Goal: Navigation & Orientation: Find specific page/section

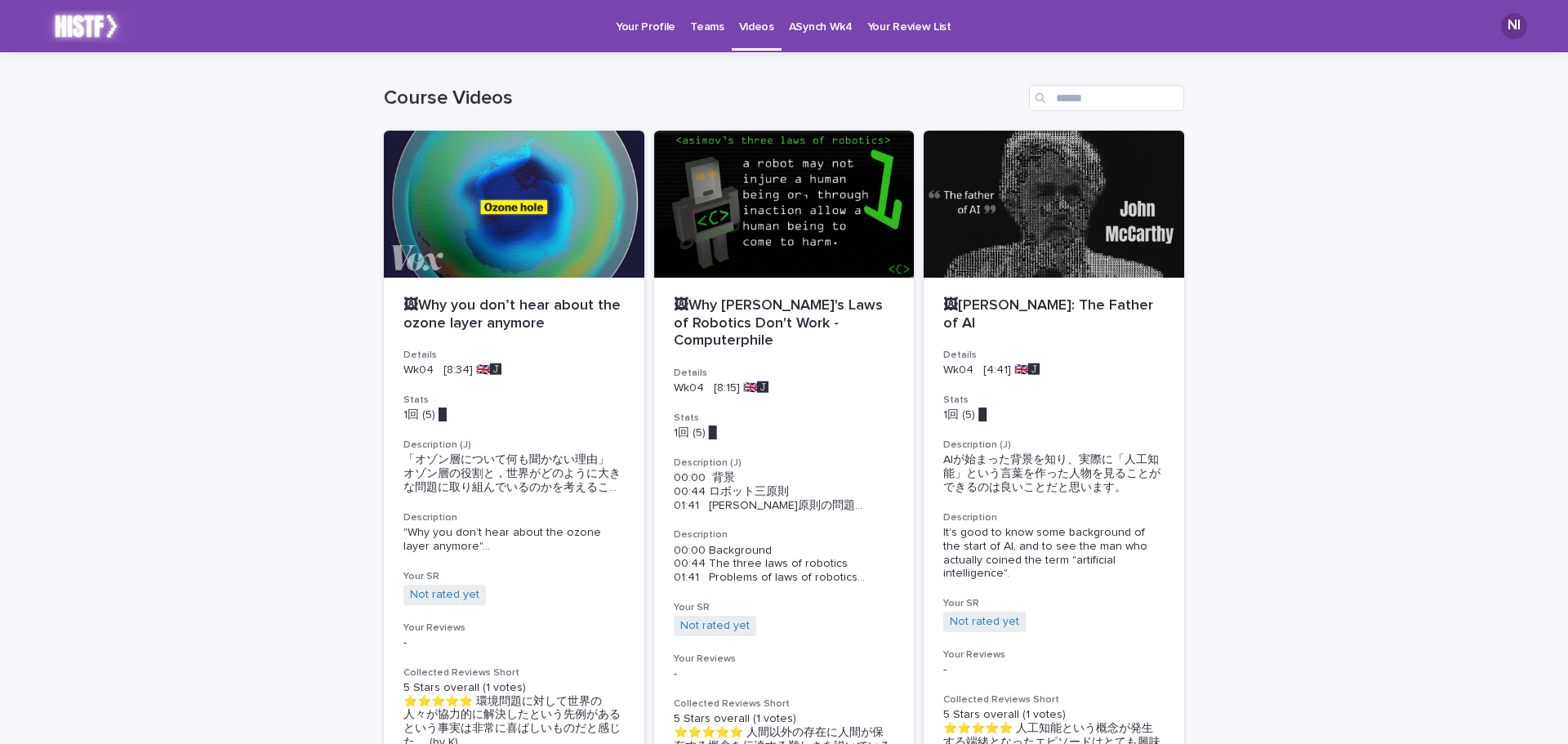
click at [825, 22] on p "ASynch Wk4" at bounding box center [821, 17] width 64 height 35
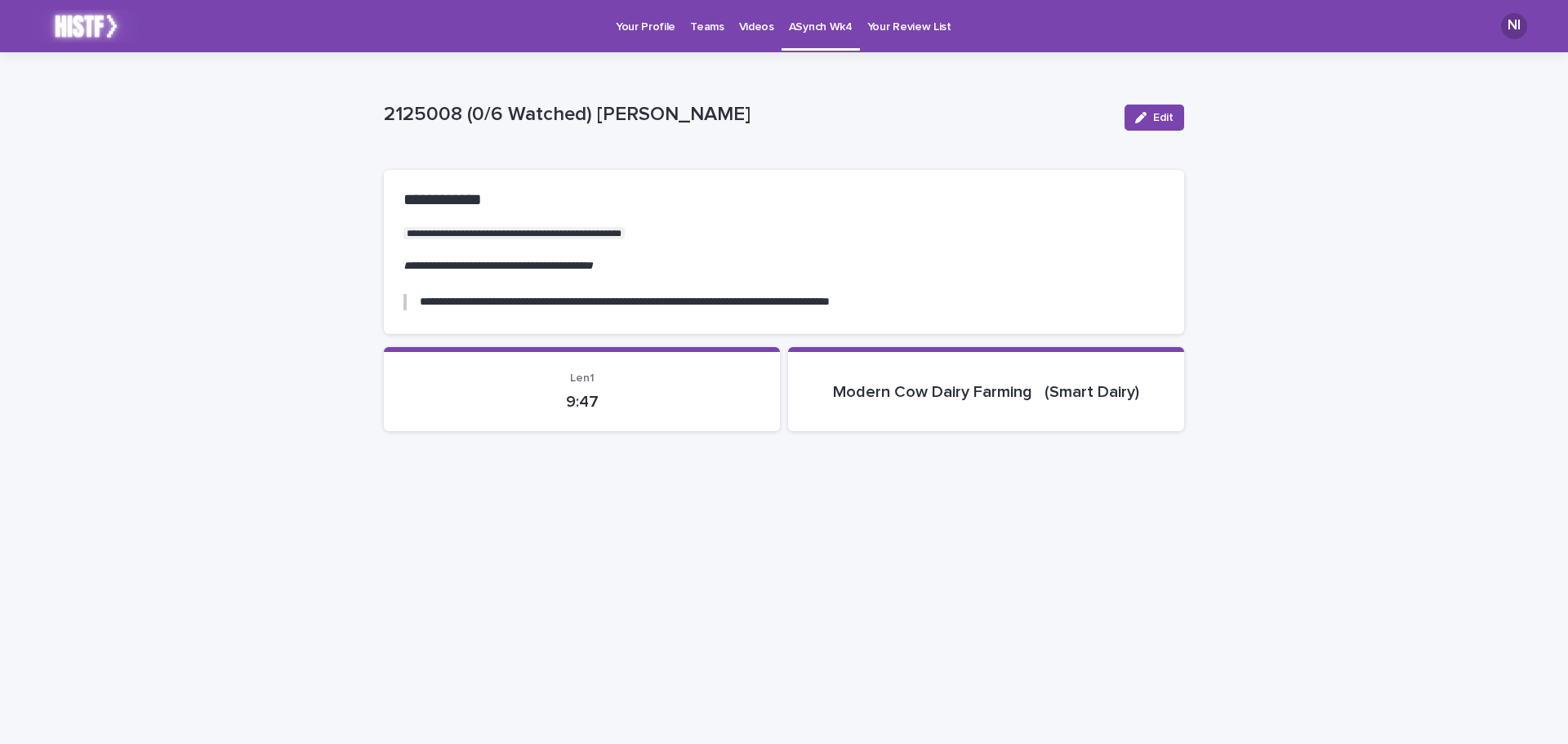
click at [707, 25] on p "Teams" at bounding box center [707, 17] width 34 height 35
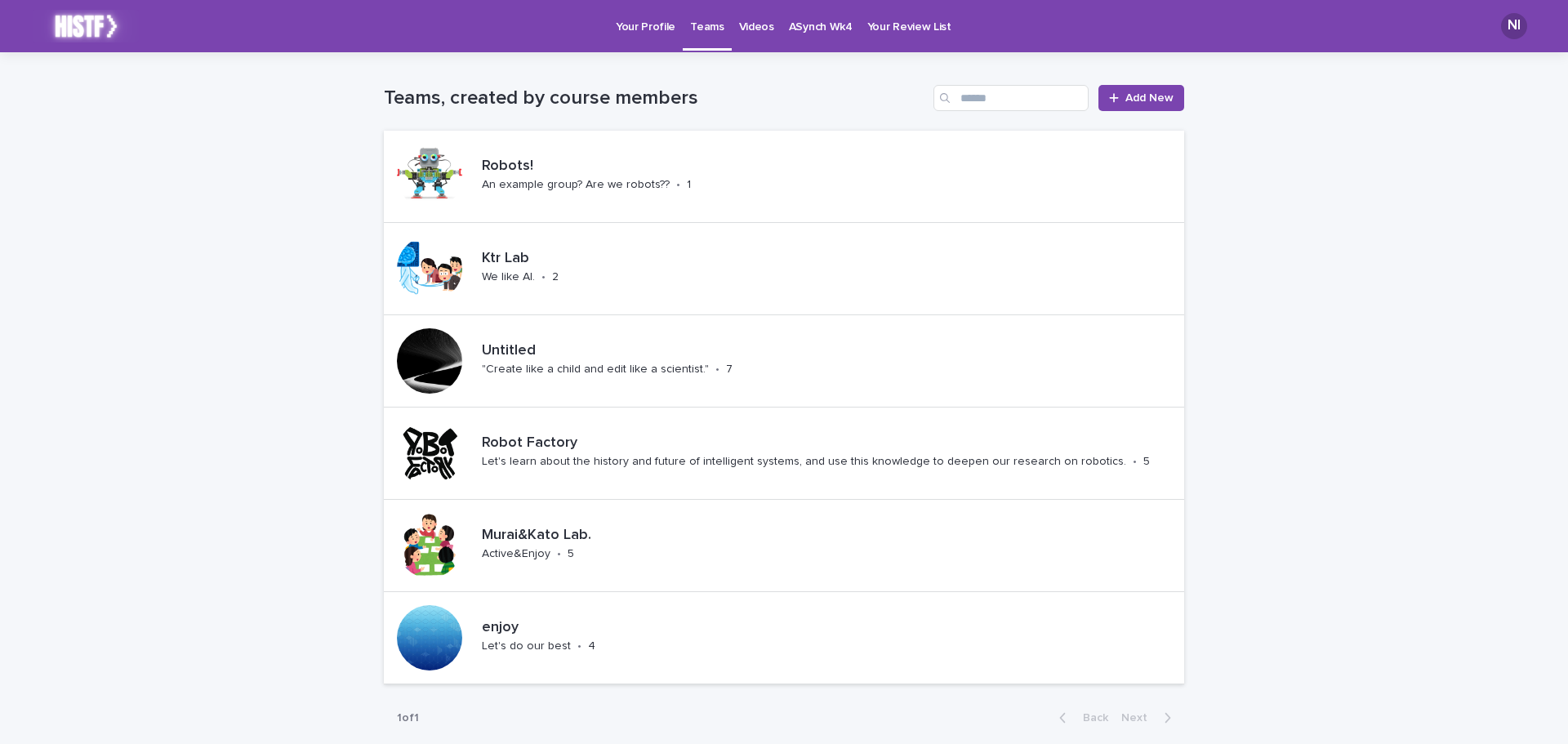
click at [636, 28] on p "Your Profile" at bounding box center [645, 17] width 59 height 35
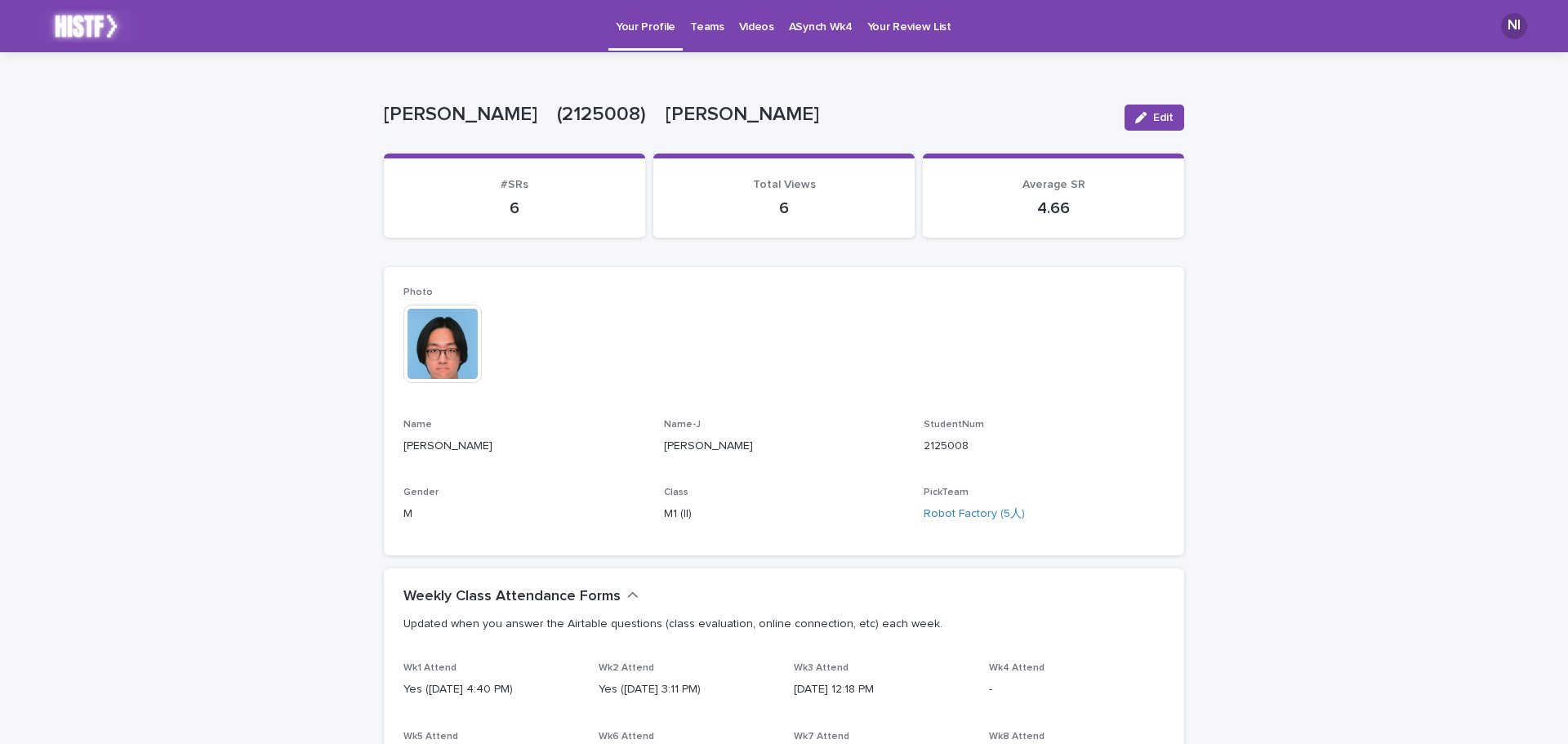
click at [892, 35] on link "Your Review List" at bounding box center [909, 25] width 99 height 51
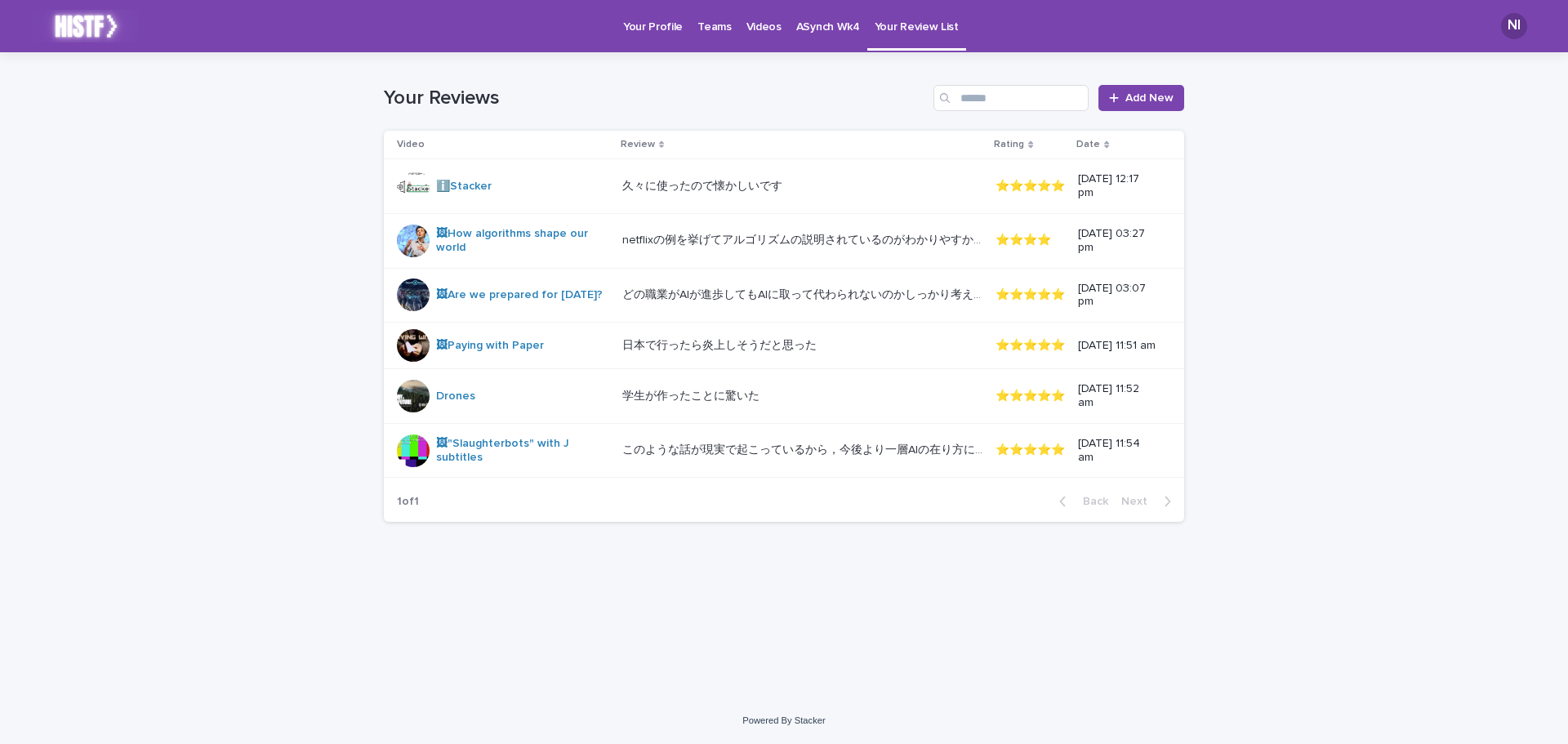
click at [739, 37] on link "Videos" at bounding box center [763, 25] width 50 height 51
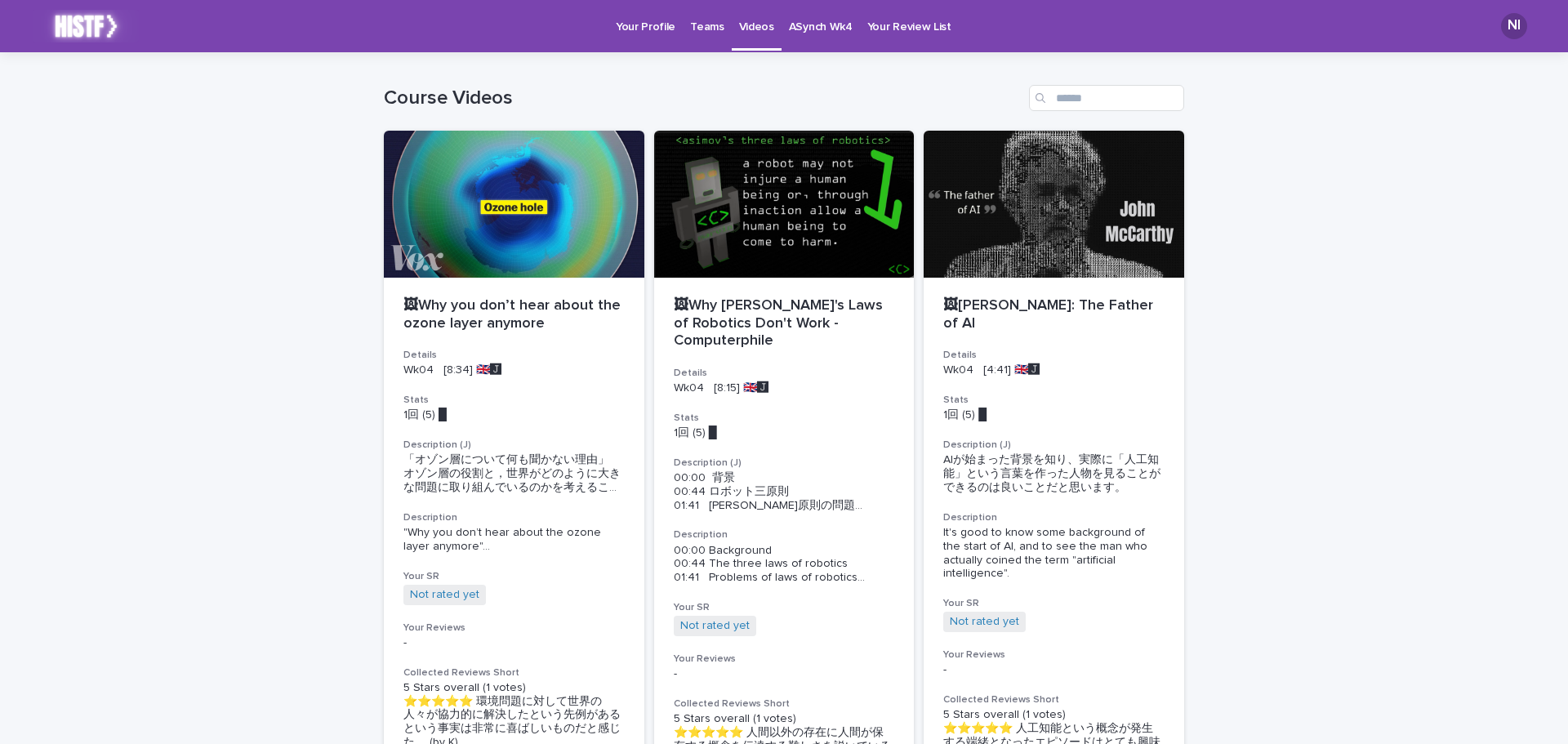
click at [715, 33] on p "Teams" at bounding box center [707, 17] width 34 height 35
